Goal: Task Accomplishment & Management: Use online tool/utility

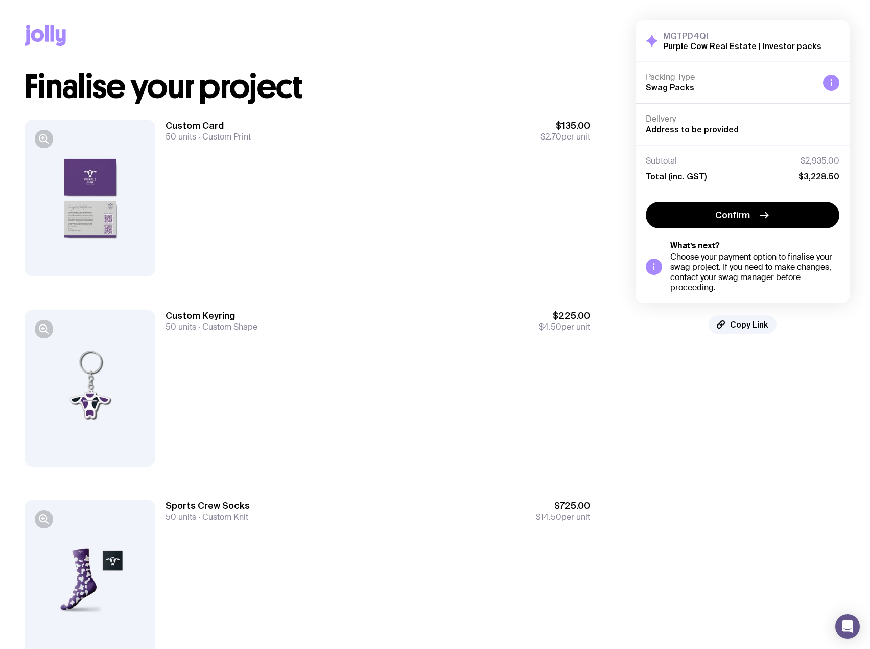
click at [409, 117] on div "Custom Card 50 units Custom Print $135.00 $2.70 per unit" at bounding box center [307, 198] width 565 height 190
